Goal: Task Accomplishment & Management: Complete application form

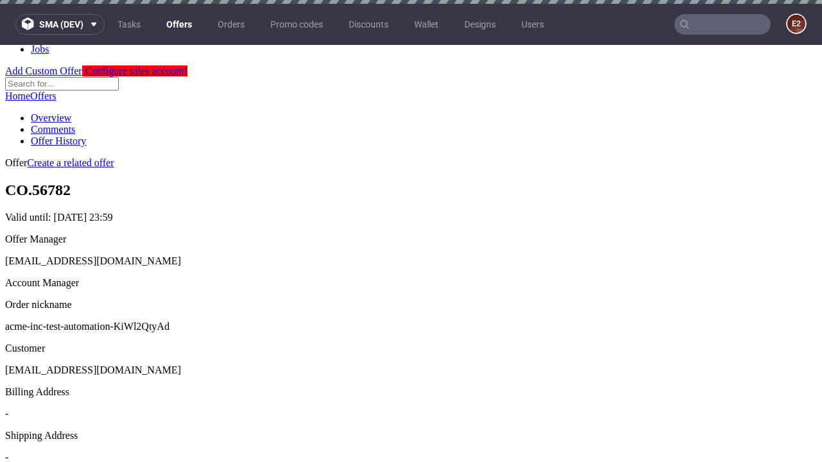
scroll to position [4, 0]
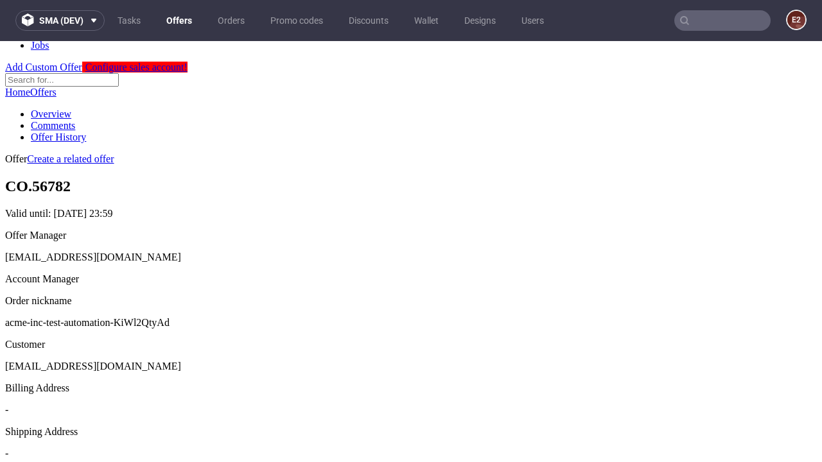
scroll to position [438, 0]
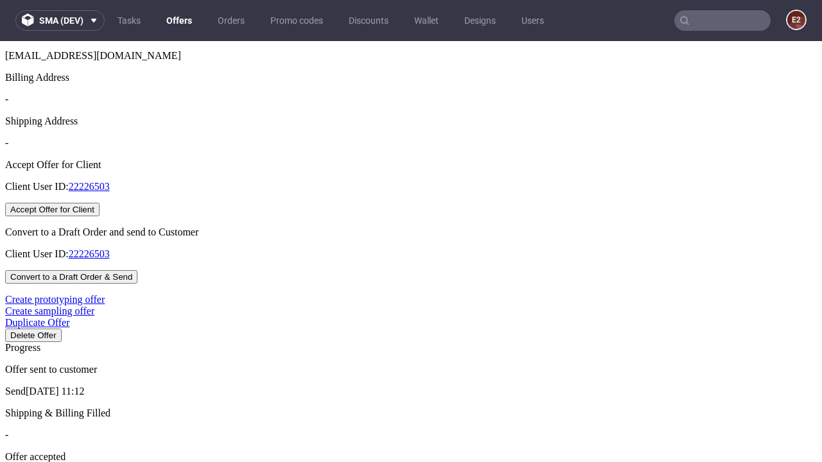
click at [100, 216] on button "Accept Offer for Client" at bounding box center [52, 209] width 94 height 13
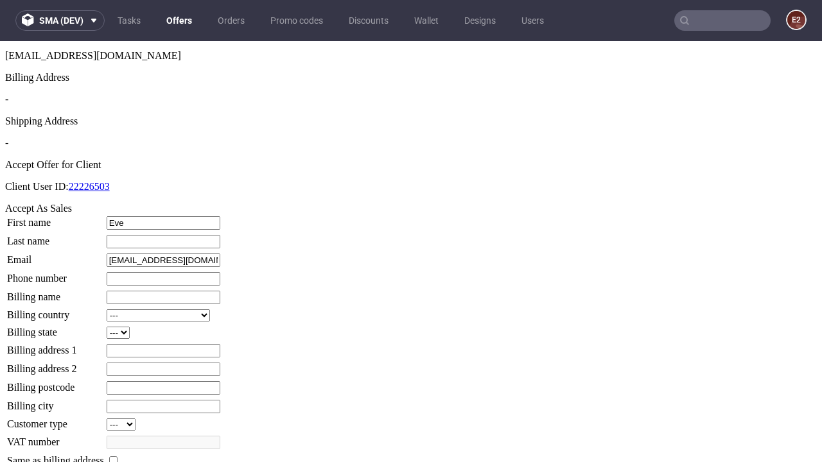
type input "Eve"
type input "Keeling"
type input "1509813888"
type input "Destinee.[PERSON_NAME]"
select select "13"
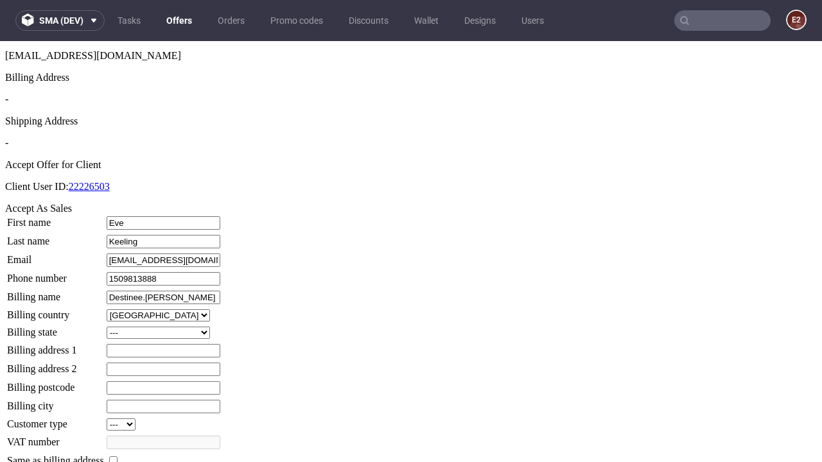
select select "132"
type input "Destinee.[PERSON_NAME]"
type input "14 [PERSON_NAME] Bank"
type input "QY60 6HU"
type input "East [PERSON_NAME]"
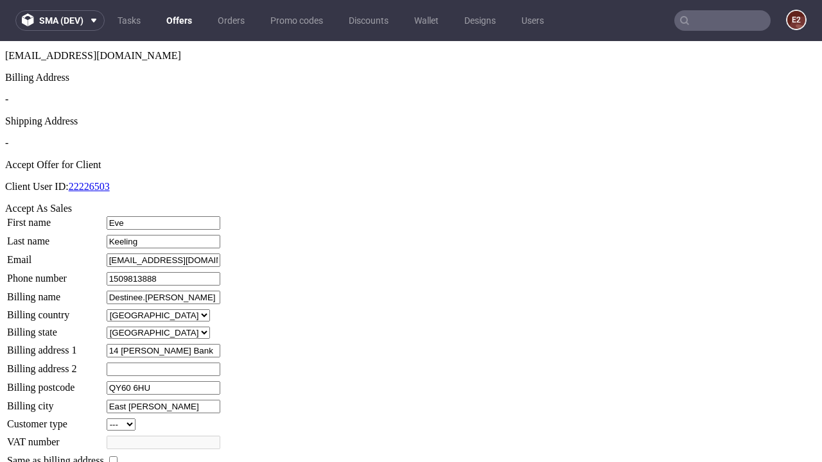
click at [118, 457] on input "checkbox" at bounding box center [113, 461] width 8 height 8
checkbox input "true"
type input "Destinee.[PERSON_NAME]"
select select "13"
type input "14 [PERSON_NAME] Bank"
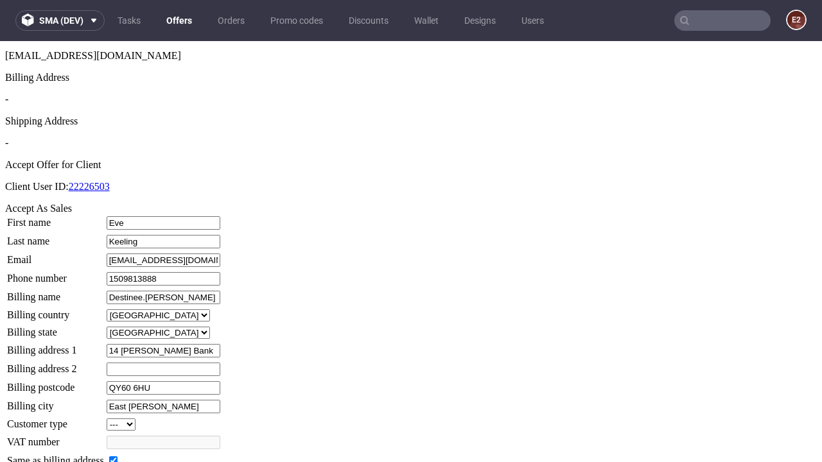
type input "QY60 6HU"
type input "East [PERSON_NAME]"
select select "132"
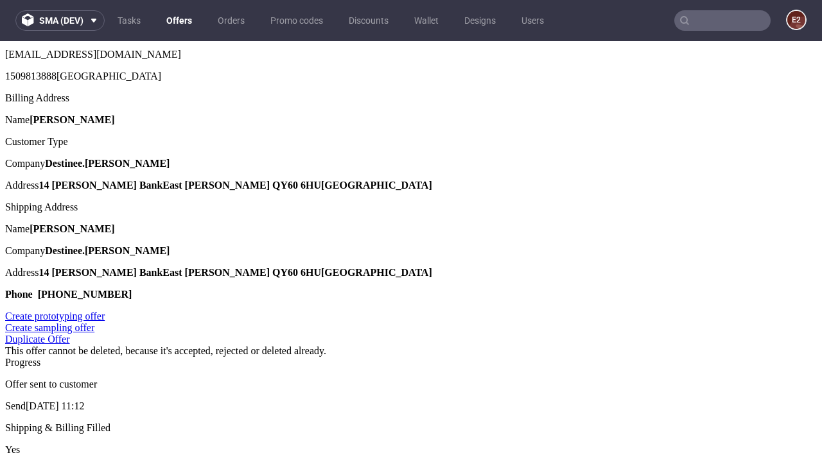
scroll to position [0, 0]
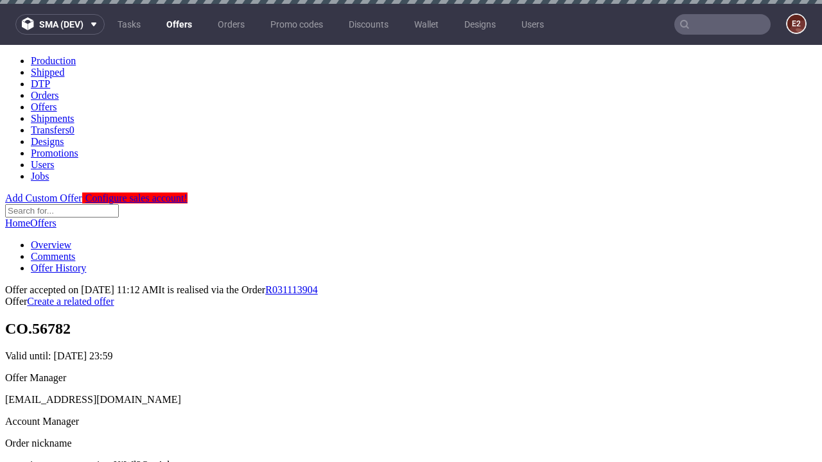
type input "[DATE]"
select select "12214305"
type input "In progress..."
